Goal: Book appointment/travel/reservation

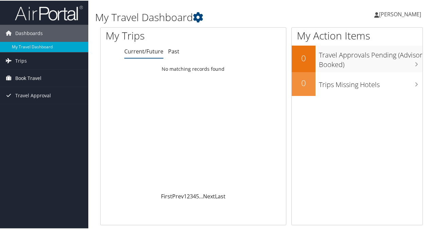
click at [20, 76] on span "Book Travel" at bounding box center [28, 77] width 26 height 17
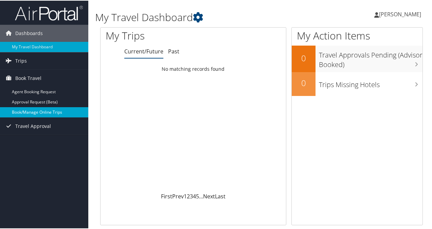
click at [29, 110] on link "Book/Manage Online Trips" at bounding box center [44, 111] width 88 height 10
